Goal: Navigation & Orientation: Find specific page/section

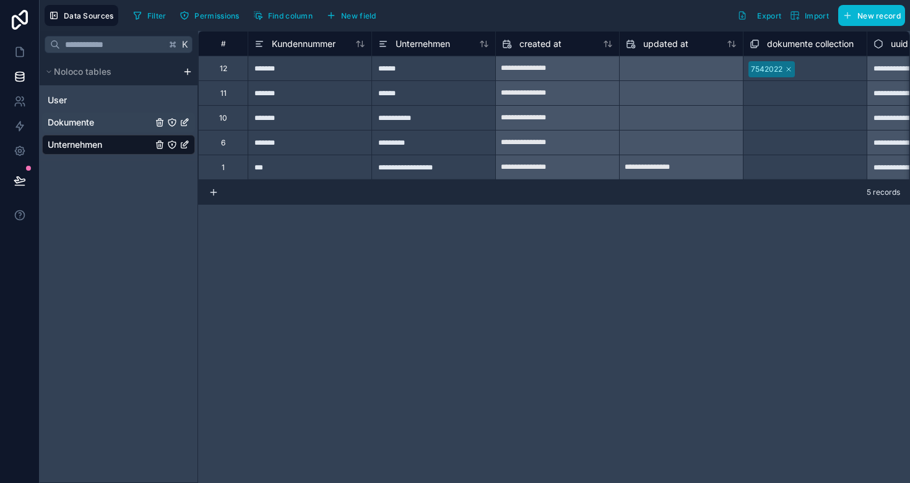
click at [64, 122] on span "Dokumente" at bounding box center [71, 122] width 46 height 12
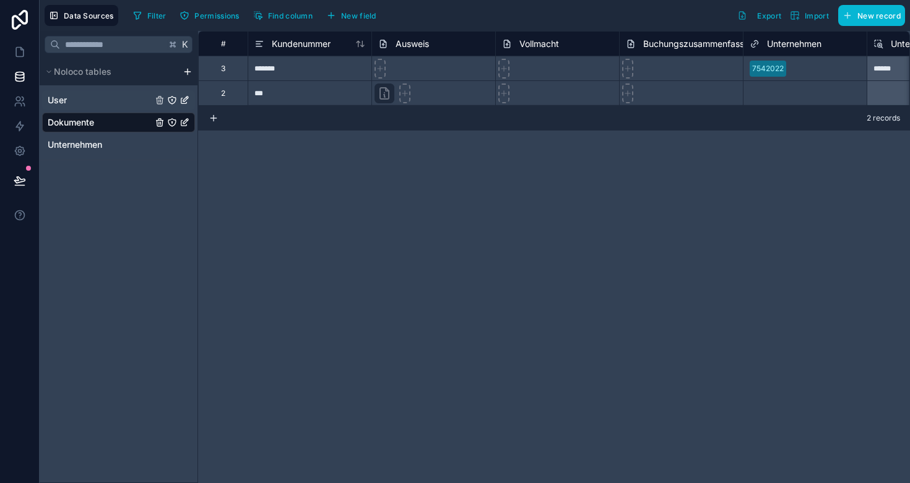
click at [54, 103] on span "User" at bounding box center [57, 100] width 19 height 12
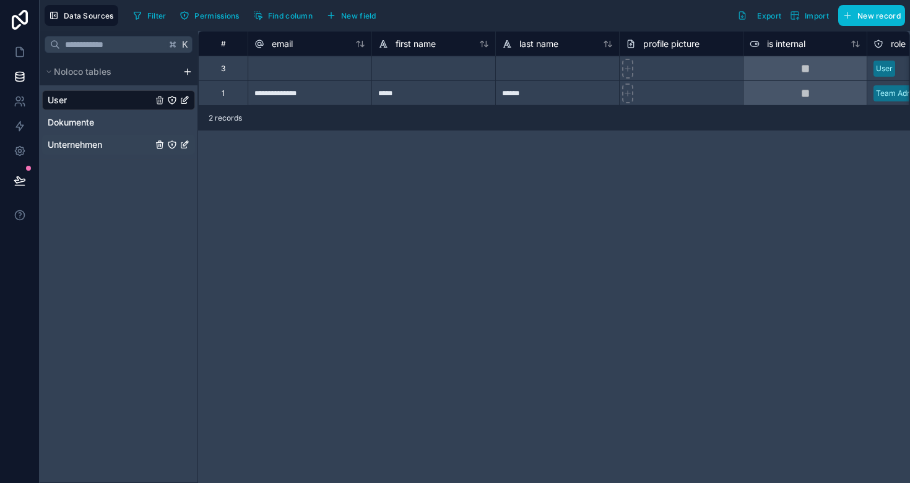
click at [63, 144] on span "Unternehmen" at bounding box center [75, 145] width 54 height 12
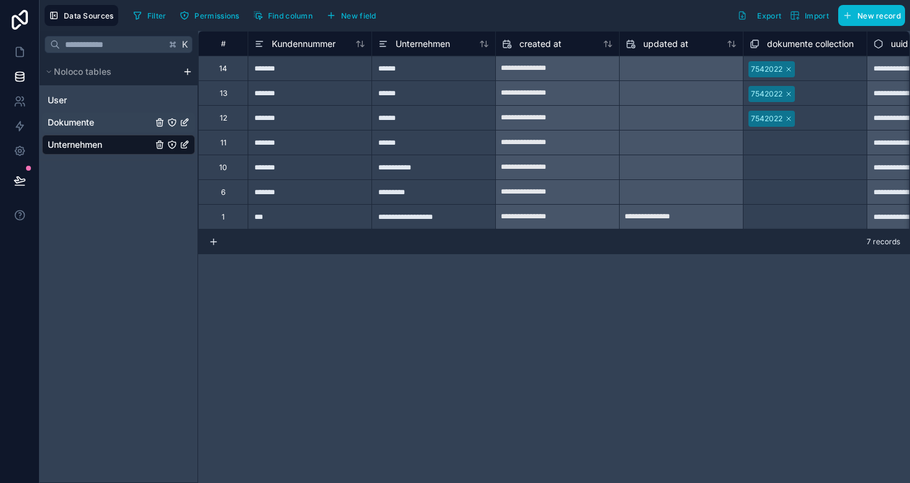
click at [65, 121] on span "Dokumente" at bounding box center [71, 122] width 46 height 12
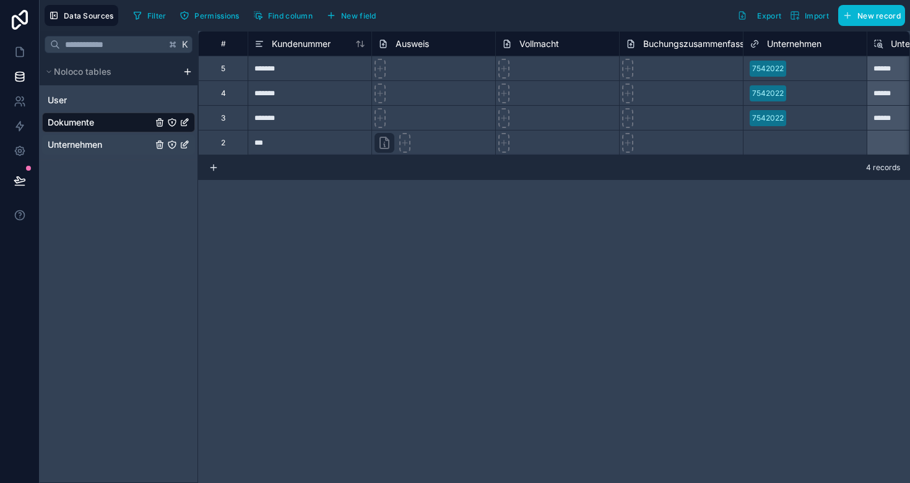
click at [74, 148] on span "Unternehmen" at bounding box center [75, 145] width 54 height 12
